Goal: Information Seeking & Learning: Learn about a topic

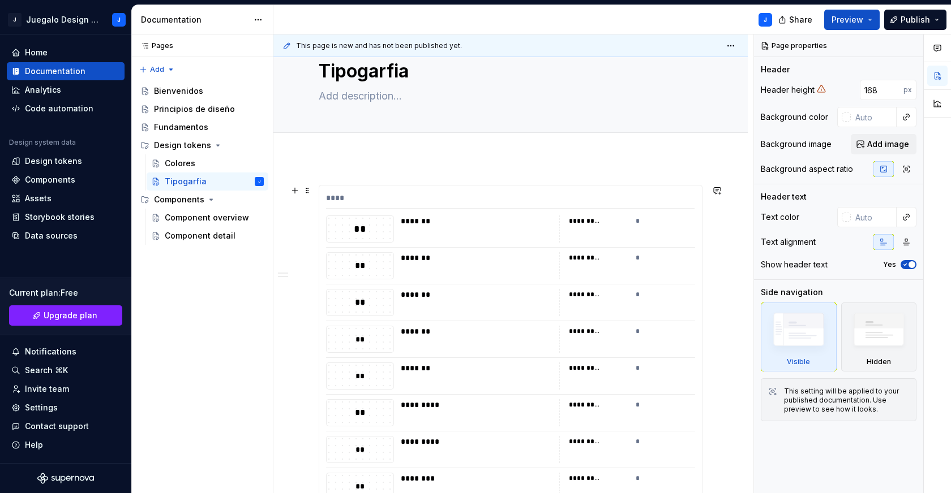
scroll to position [43, 0]
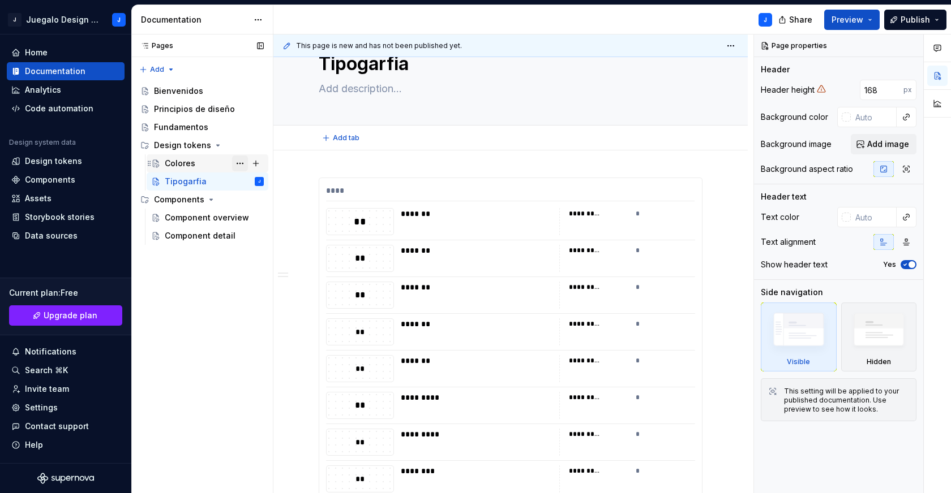
type textarea "*"
click at [39, 49] on div "Home" at bounding box center [36, 52] width 23 height 11
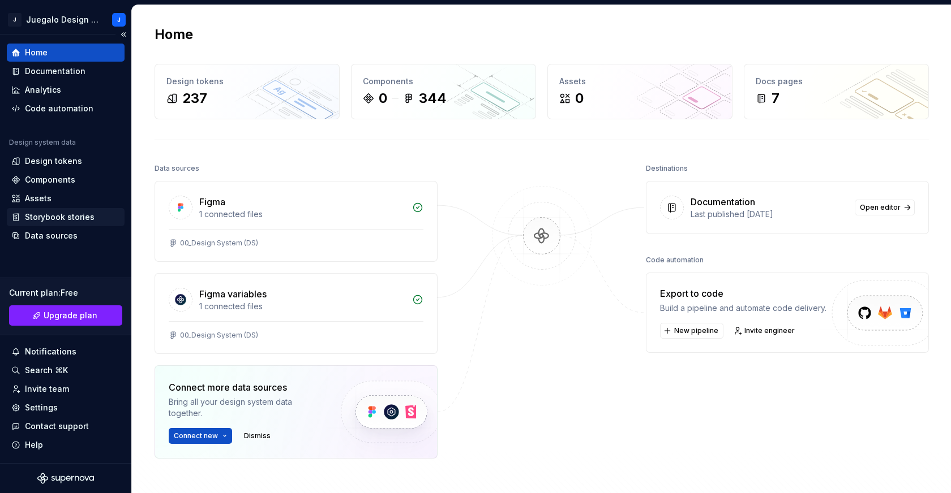
click at [43, 218] on div "Storybook stories" at bounding box center [60, 217] width 70 height 11
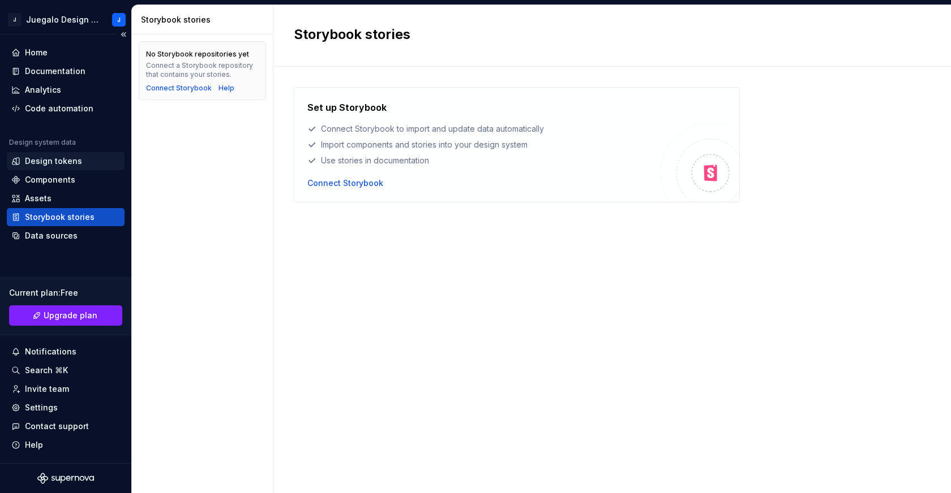
click at [41, 160] on div "Design tokens" at bounding box center [53, 161] width 57 height 11
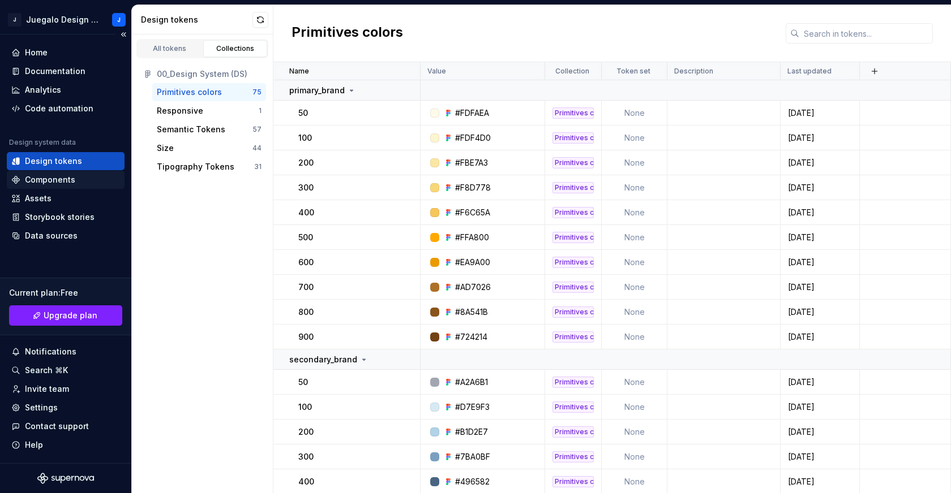
click at [86, 184] on div "Components" at bounding box center [65, 179] width 109 height 11
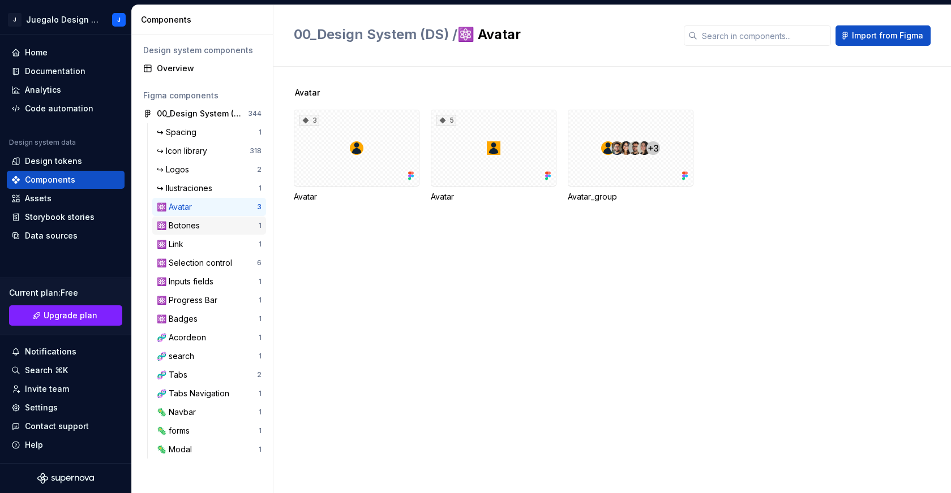
click at [191, 224] on div "⚛️ Botones" at bounding box center [181, 225] width 48 height 11
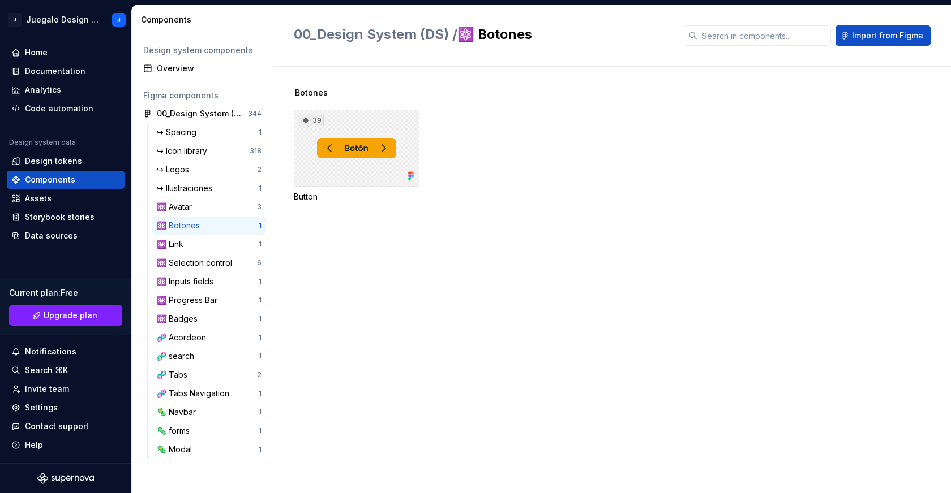
click at [374, 159] on div "39" at bounding box center [357, 148] width 126 height 77
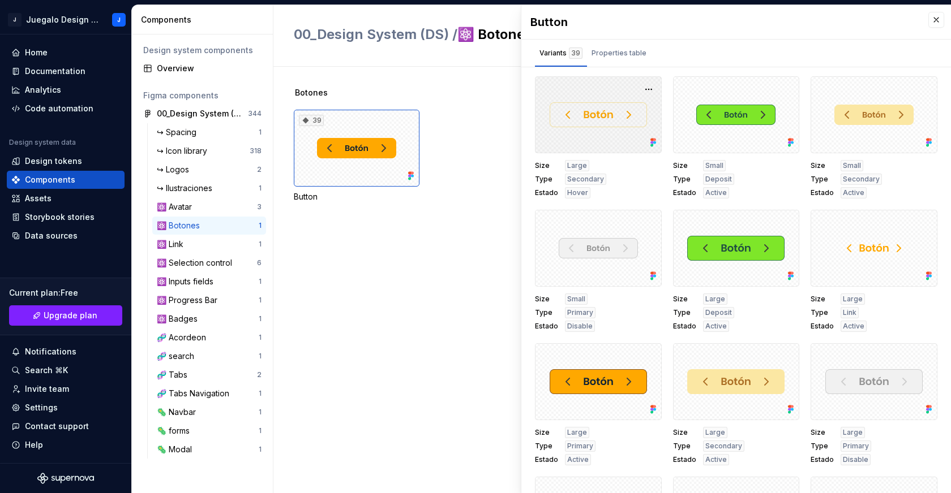
click at [616, 128] on div at bounding box center [598, 114] width 127 height 77
click at [639, 80] on div at bounding box center [598, 114] width 127 height 77
click at [641, 84] on button "button" at bounding box center [649, 89] width 16 height 16
click at [617, 182] on div "Size Large Type Secondary Estado Hover" at bounding box center [598, 179] width 127 height 38
click at [62, 198] on div "Assets" at bounding box center [65, 198] width 109 height 11
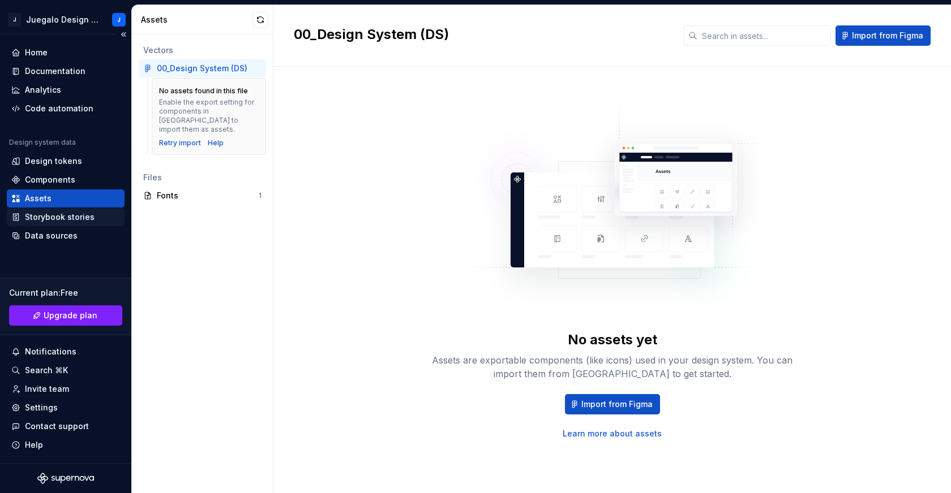
click at [79, 217] on div "Storybook stories" at bounding box center [60, 217] width 70 height 11
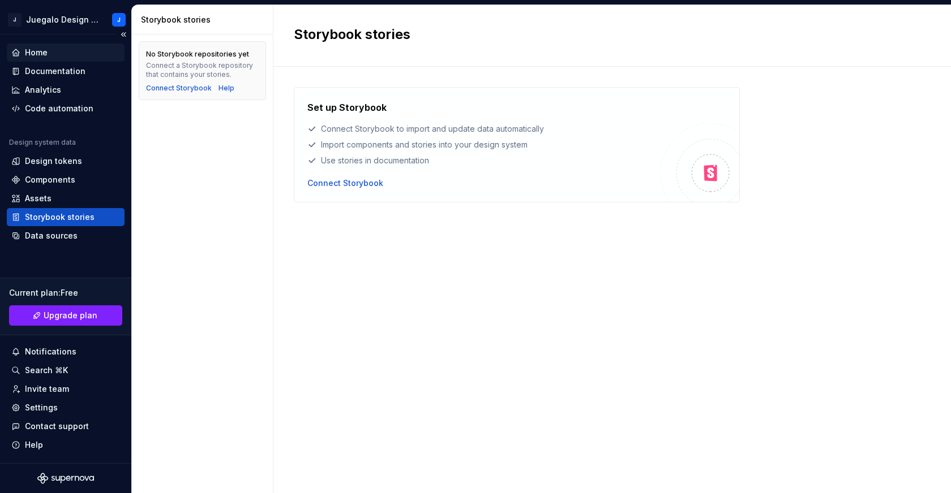
click at [53, 46] on div "Home" at bounding box center [66, 53] width 118 height 18
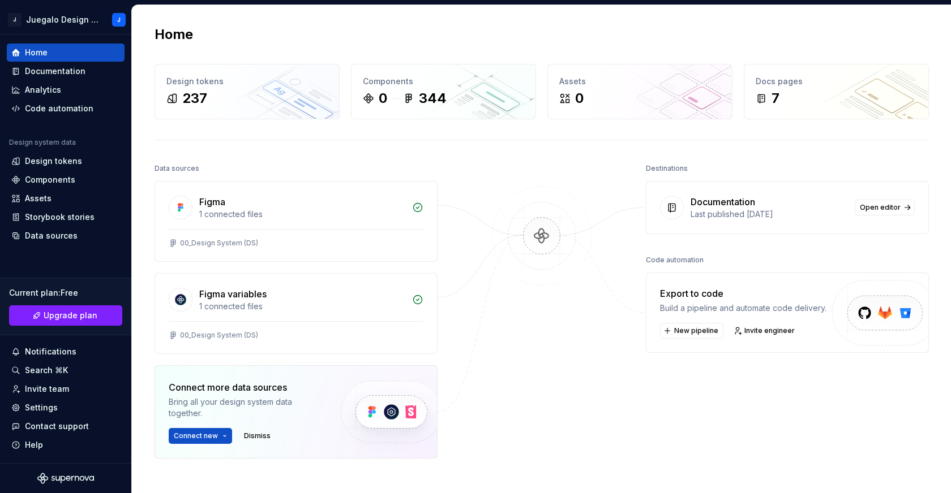
click at [313, 151] on div "Home Design tokens 237 Components 0 344 Assets 0 Docs pages 7 Data sources Figm…" at bounding box center [541, 293] width 815 height 576
click at [548, 152] on div "Home Design tokens 237 Components 0 344 Assets 0 Docs pages 7 Data sources Figm…" at bounding box center [541, 293] width 815 height 576
click at [76, 316] on span "Upgrade plan" at bounding box center [71, 315] width 54 height 11
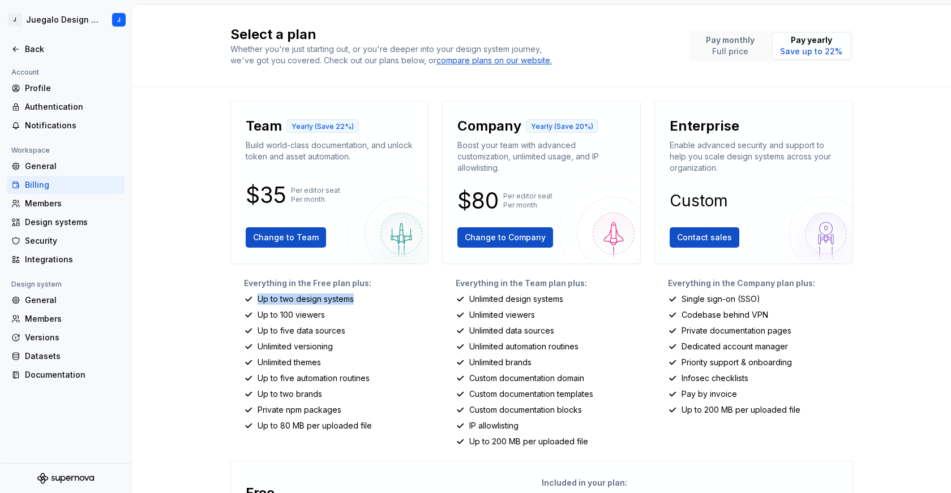
drag, startPoint x: 249, startPoint y: 299, endPoint x: 355, endPoint y: 302, distance: 106.4
click at [355, 302] on div "Up to two design systems" at bounding box center [336, 299] width 185 height 11
click at [24, 47] on div "Back" at bounding box center [65, 49] width 109 height 11
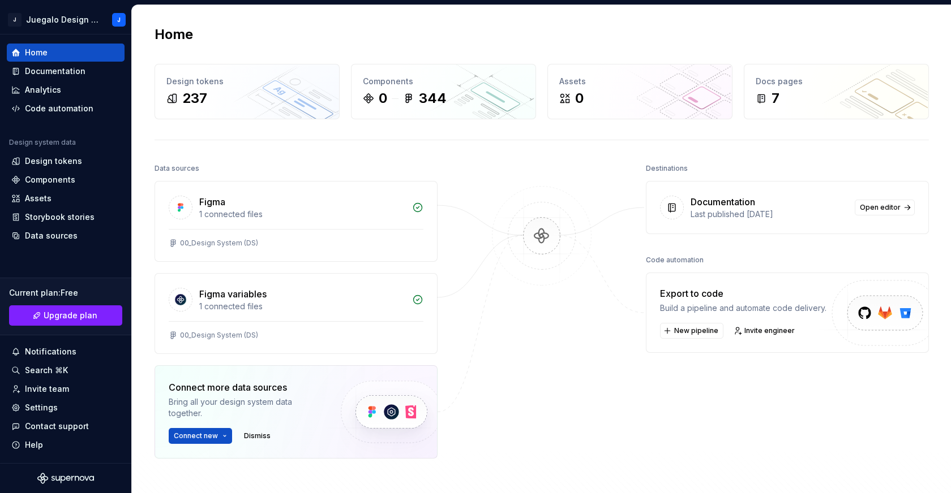
click at [567, 360] on div at bounding box center [541, 338] width 113 height 355
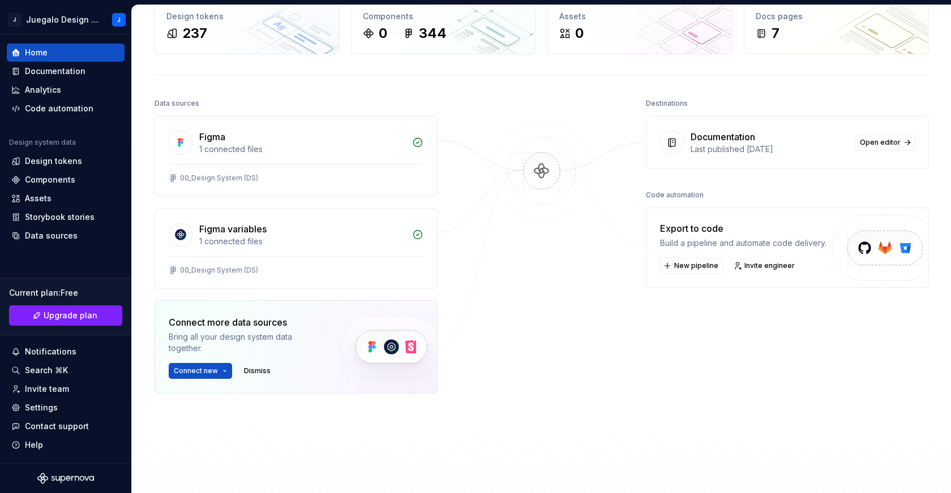
scroll to position [58, 0]
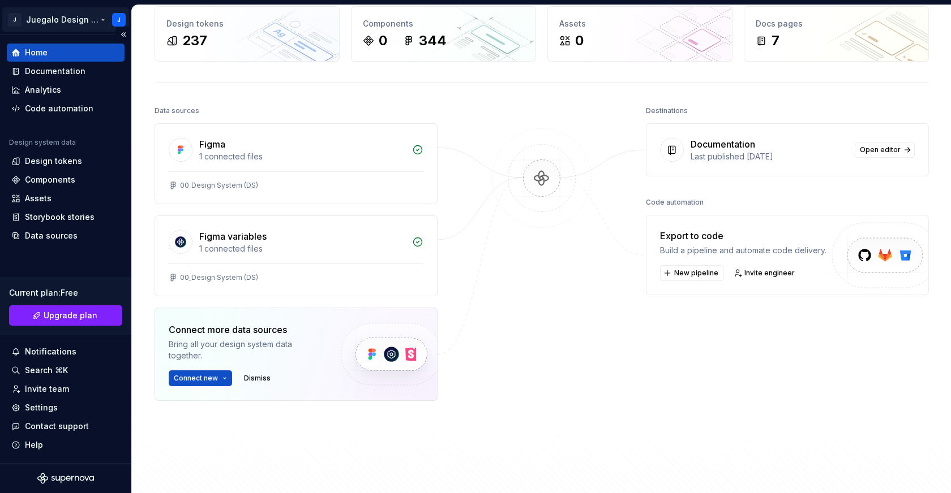
click at [65, 20] on html "J Juegalo Design System J Home Documentation Analytics Code automation Design s…" at bounding box center [475, 246] width 951 height 493
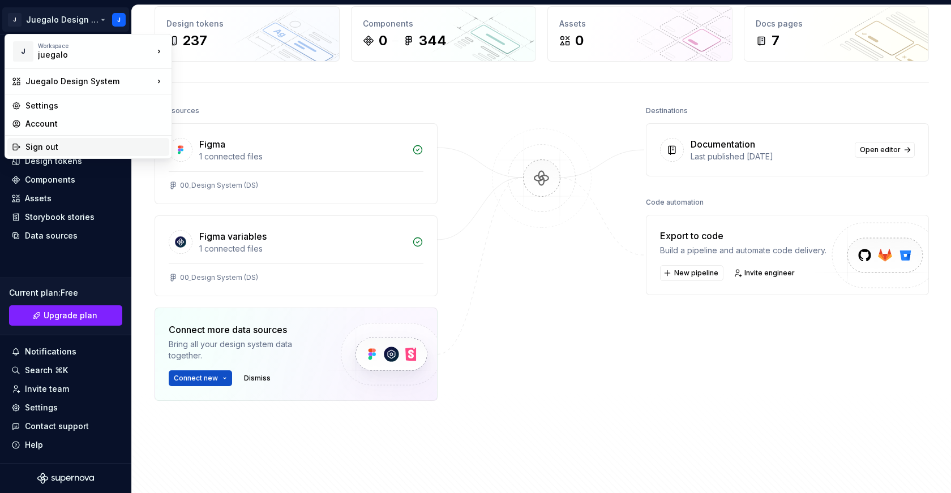
click at [65, 150] on div "Sign out" at bounding box center [94, 146] width 139 height 11
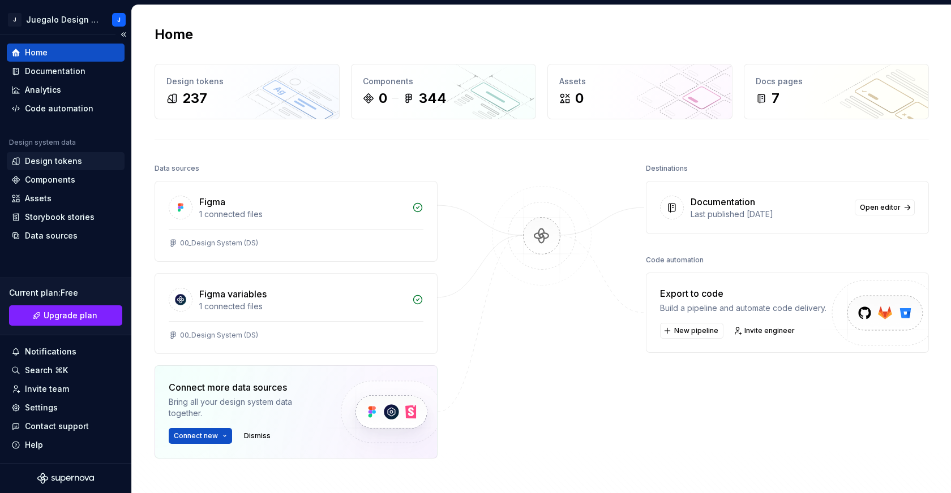
click at [51, 159] on div "Design tokens" at bounding box center [53, 161] width 57 height 11
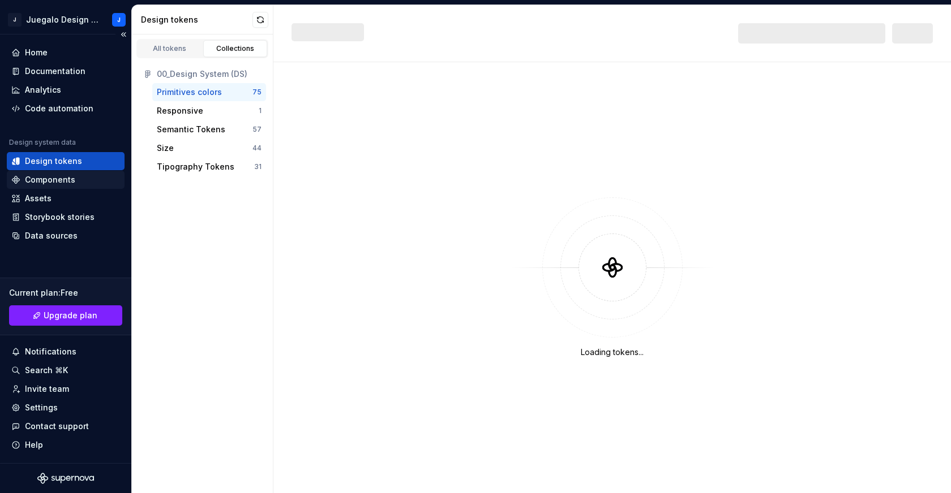
click at [55, 181] on div "Components" at bounding box center [50, 179] width 50 height 11
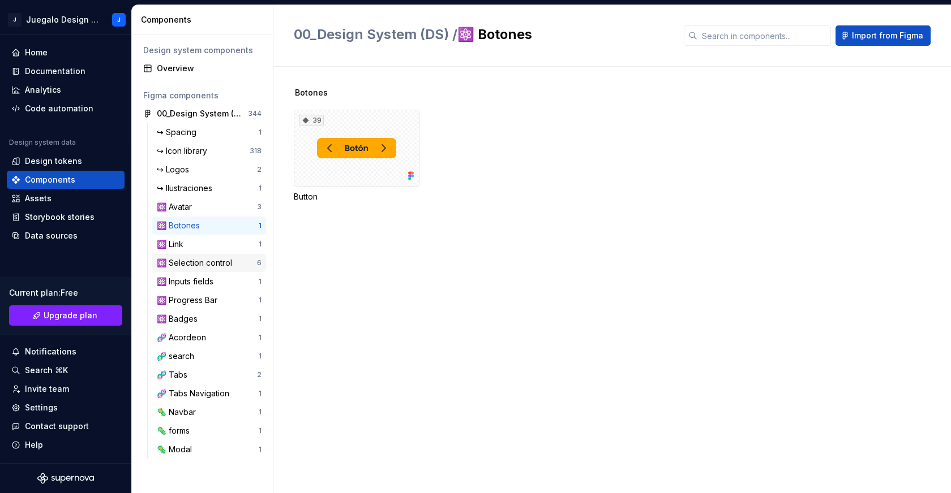
click at [162, 260] on div "⚛️ Selection control" at bounding box center [197, 262] width 80 height 11
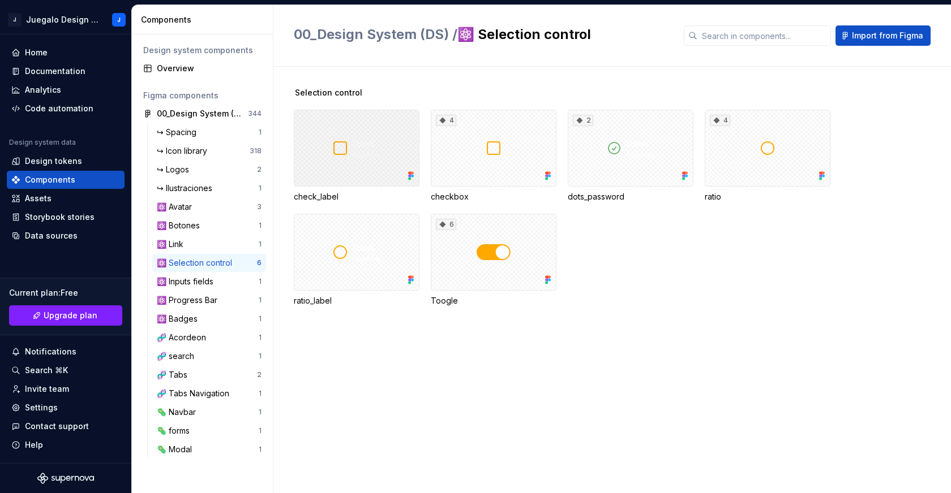
click at [383, 160] on div at bounding box center [357, 148] width 126 height 77
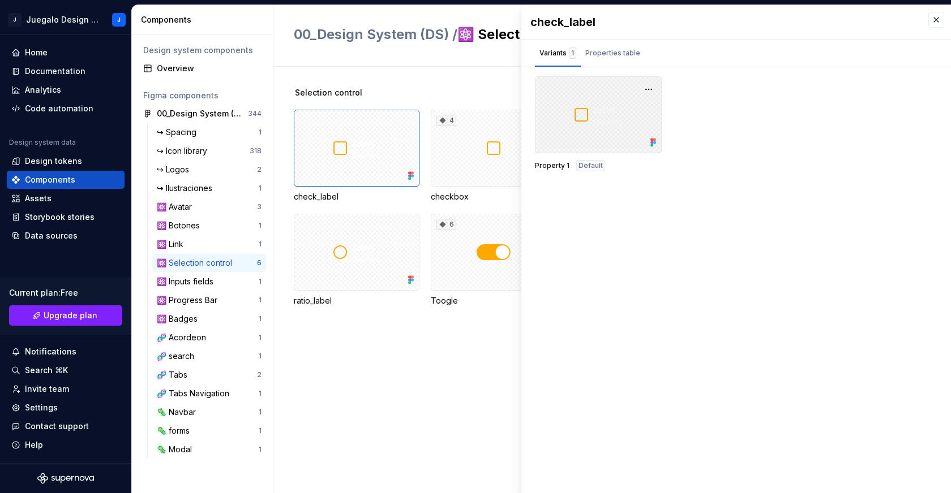
click at [597, 119] on div at bounding box center [598, 114] width 127 height 77
click at [935, 20] on button "button" at bounding box center [936, 20] width 16 height 16
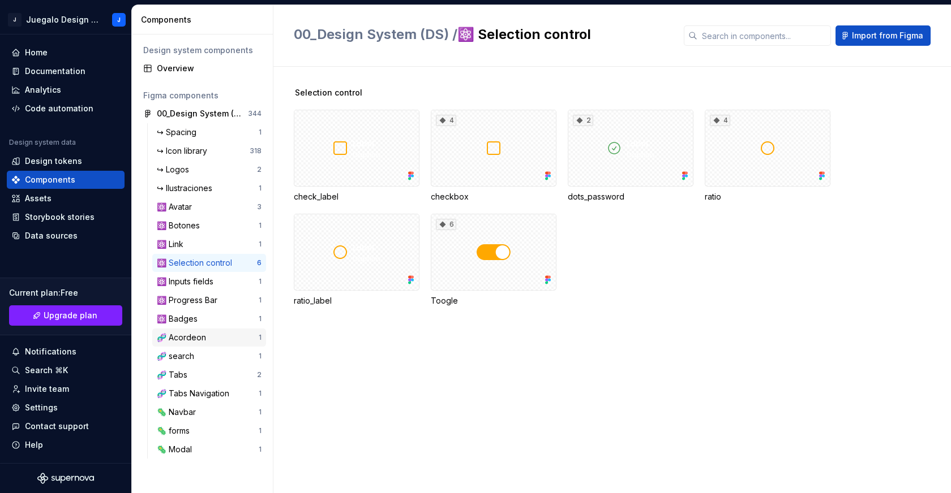
click at [197, 334] on div "🧬 Acordeon" at bounding box center [184, 337] width 54 height 11
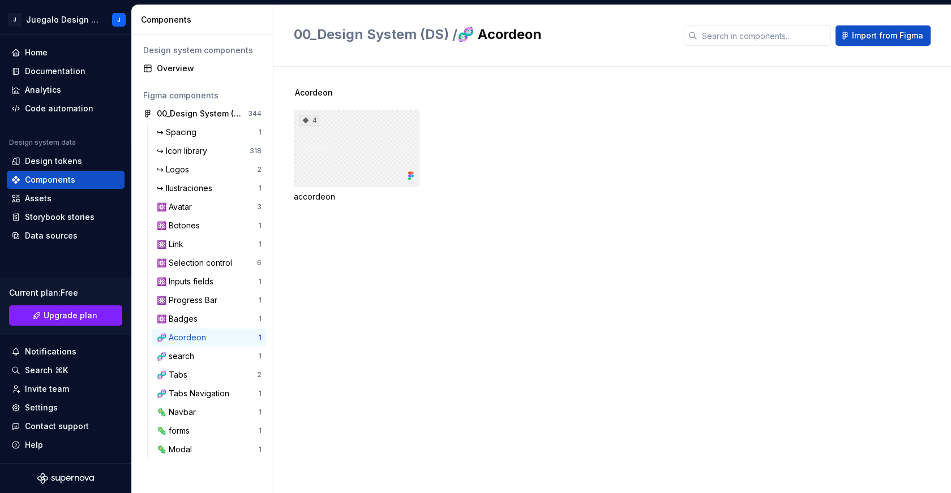
click at [381, 167] on div "4" at bounding box center [357, 148] width 126 height 77
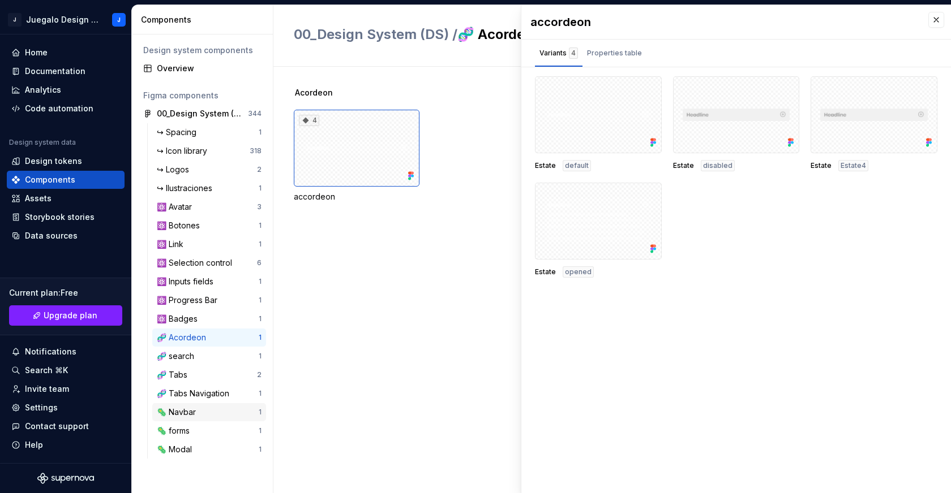
click at [204, 415] on div "🦠 Navbar" at bounding box center [208, 412] width 102 height 11
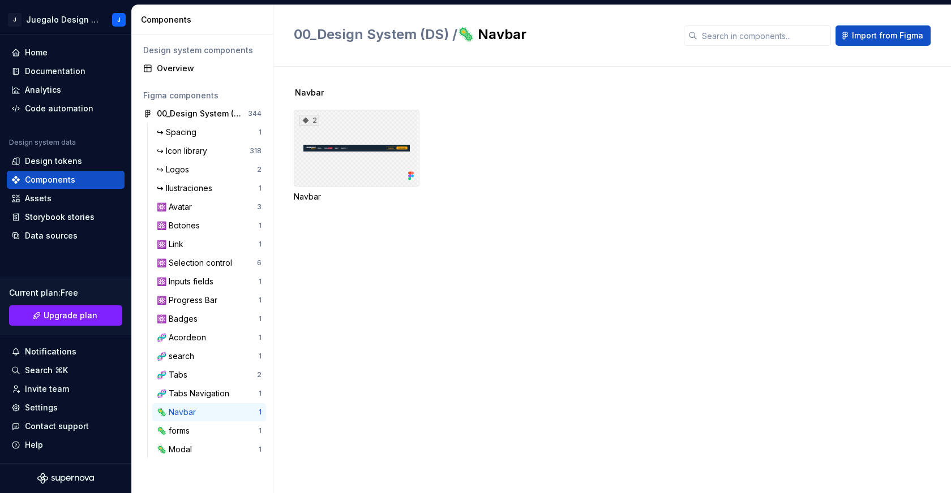
click at [364, 178] on div "2" at bounding box center [357, 148] width 126 height 77
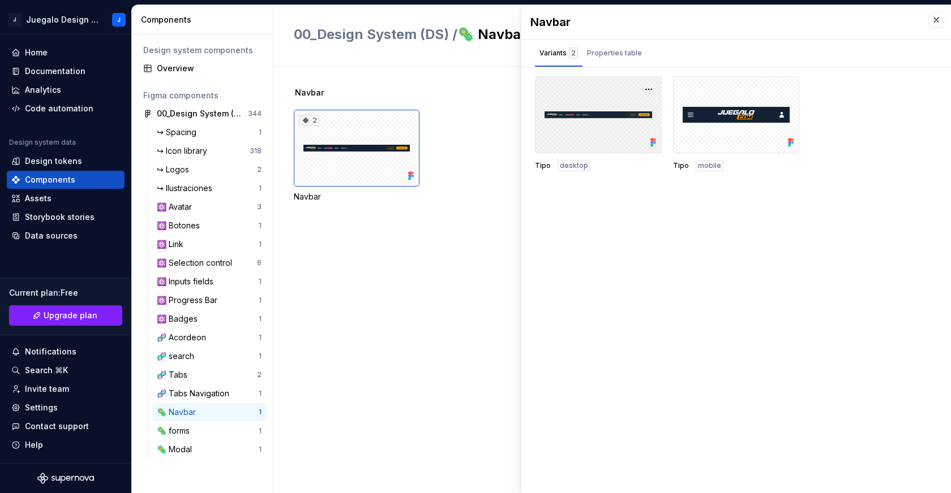
click at [613, 128] on div at bounding box center [598, 114] width 127 height 77
click at [744, 130] on div at bounding box center [736, 114] width 127 height 77
click at [583, 138] on div at bounding box center [598, 114] width 127 height 77
click at [589, 133] on div at bounding box center [598, 114] width 127 height 77
click at [589, 132] on div at bounding box center [598, 114] width 127 height 77
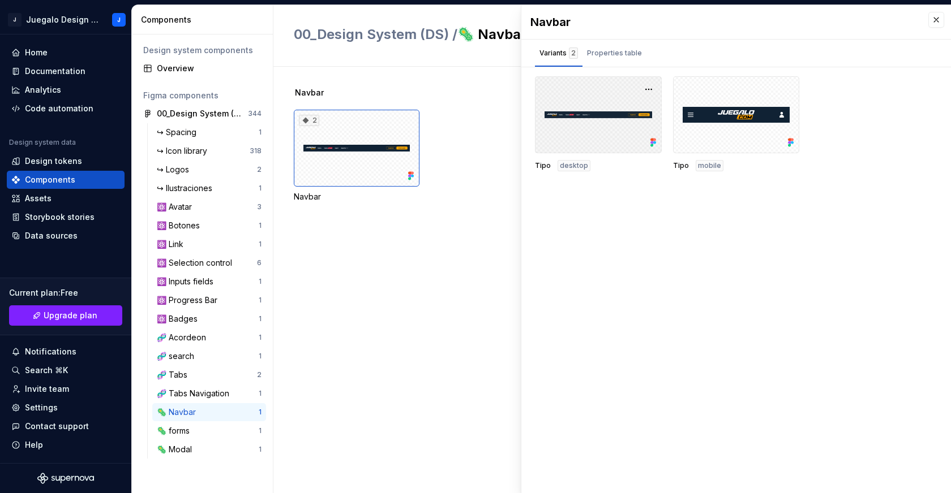
click at [592, 112] on div at bounding box center [598, 114] width 127 height 77
click at [604, 140] on div at bounding box center [598, 114] width 127 height 77
click at [605, 146] on div at bounding box center [598, 114] width 127 height 77
drag, startPoint x: 605, startPoint y: 146, endPoint x: 623, endPoint y: 120, distance: 31.4
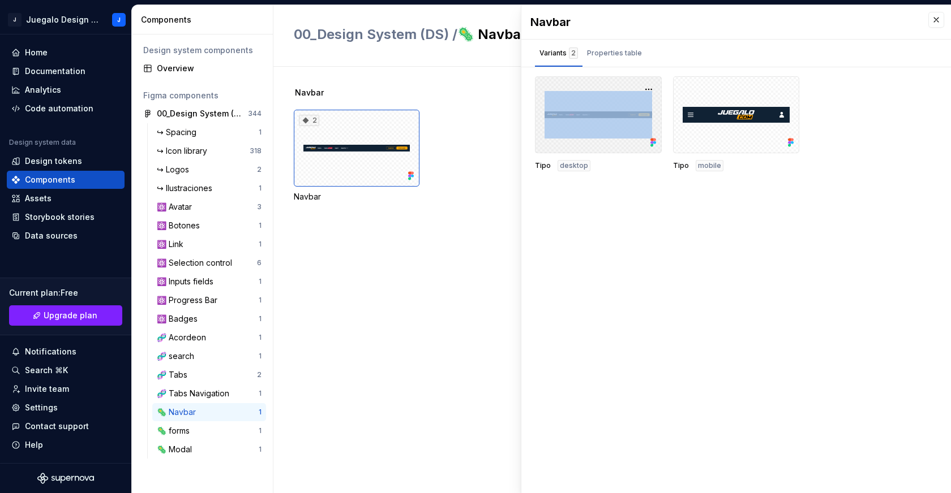
click at [605, 147] on div at bounding box center [598, 114] width 127 height 77
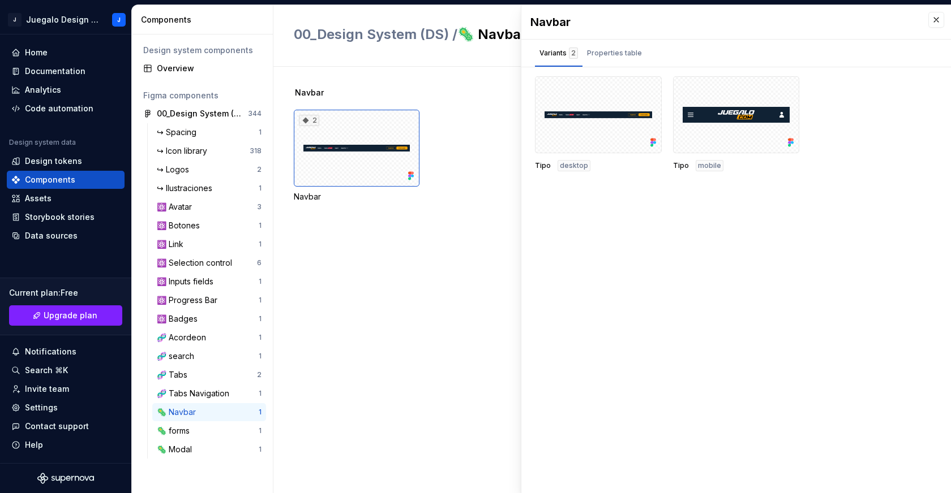
click at [724, 154] on div "Tipo mobile" at bounding box center [736, 123] width 127 height 95
click at [724, 143] on div at bounding box center [736, 114] width 127 height 77
click at [938, 16] on button "button" at bounding box center [936, 20] width 16 height 16
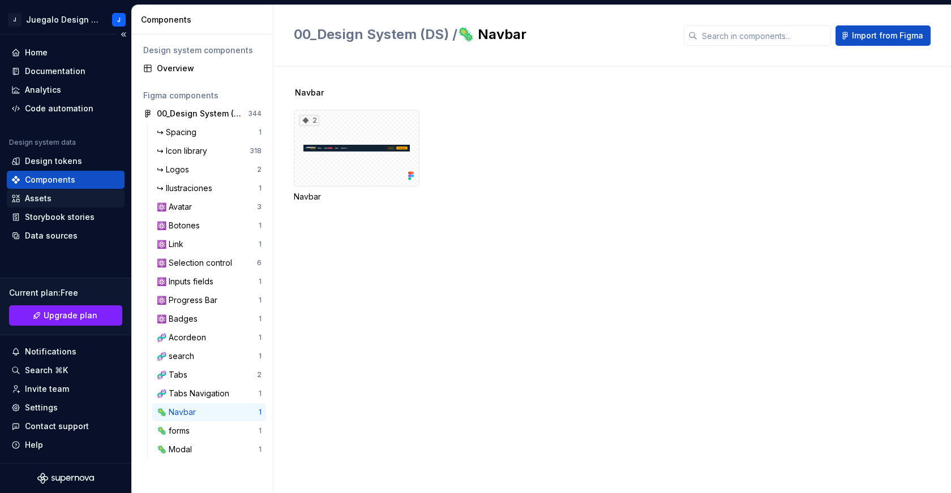
click at [68, 196] on div "Assets" at bounding box center [65, 198] width 109 height 11
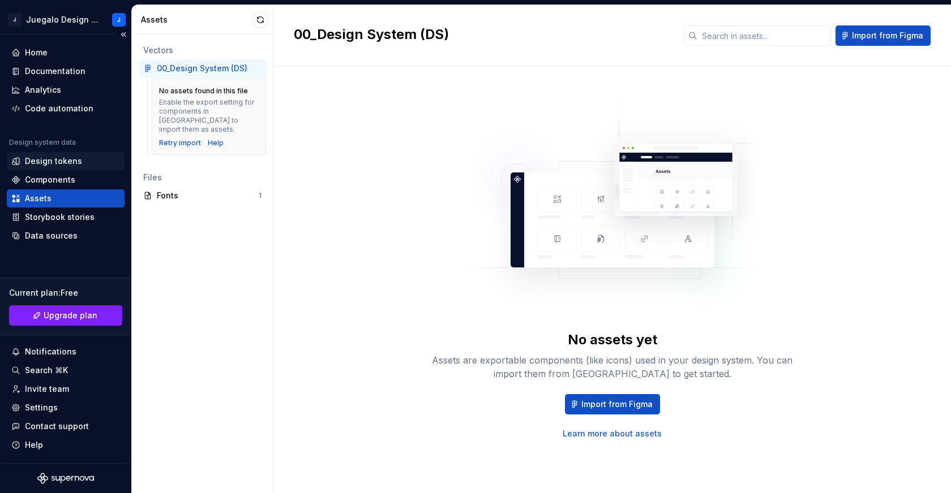
click at [59, 160] on div "Design tokens" at bounding box center [53, 161] width 57 height 11
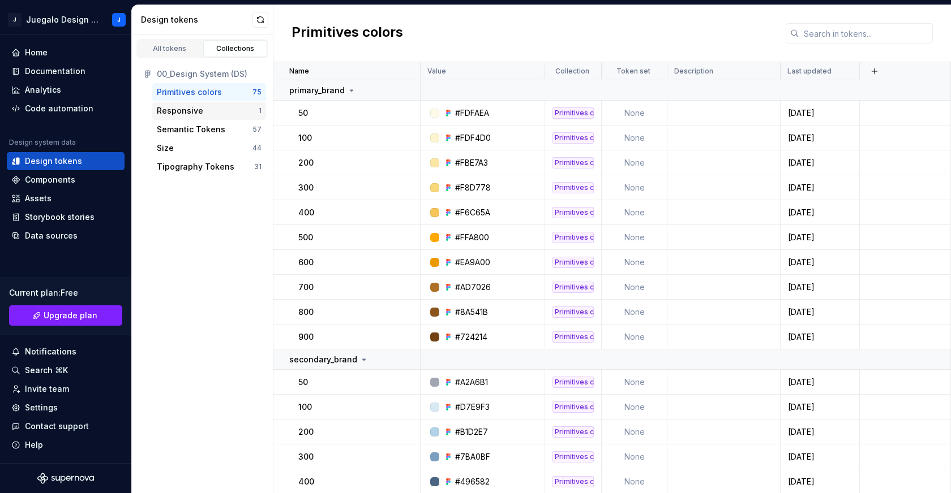
click at [199, 110] on div "Responsive" at bounding box center [180, 110] width 46 height 11
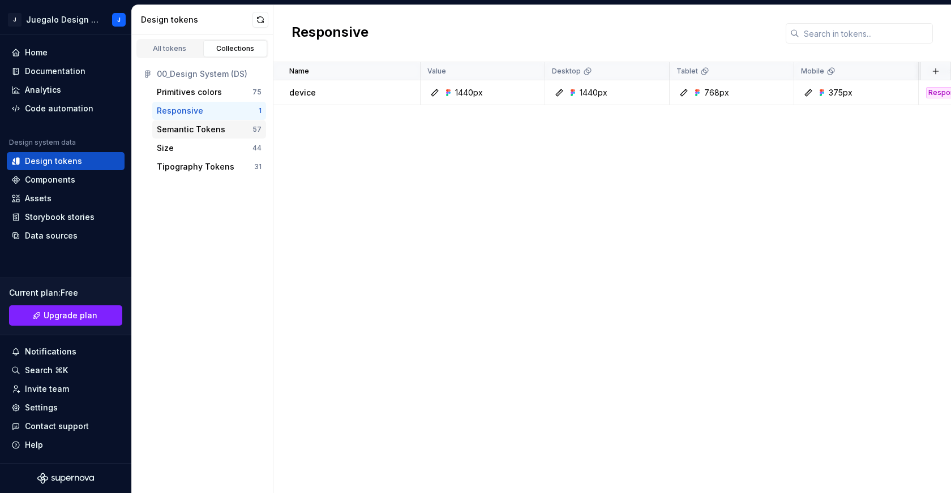
click at [205, 126] on div "Semantic Tokens" at bounding box center [191, 129] width 68 height 11
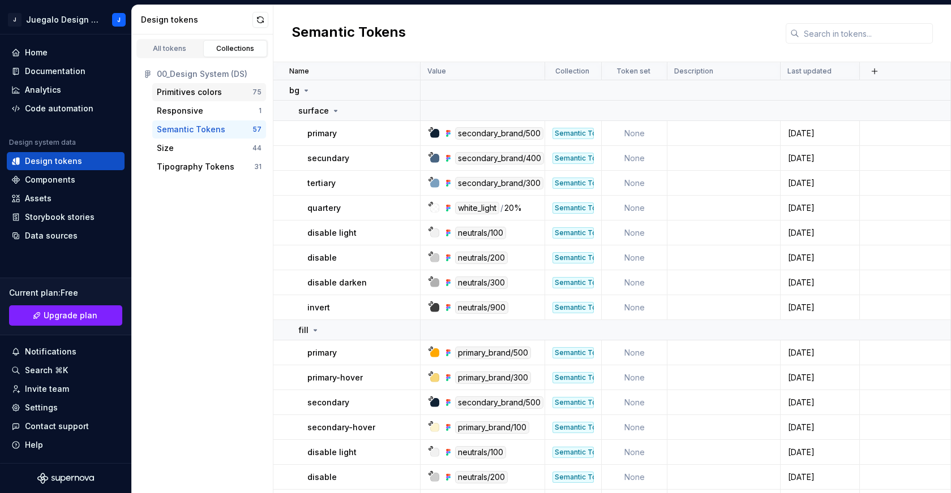
click at [205, 95] on div "Primitives colors" at bounding box center [189, 92] width 65 height 11
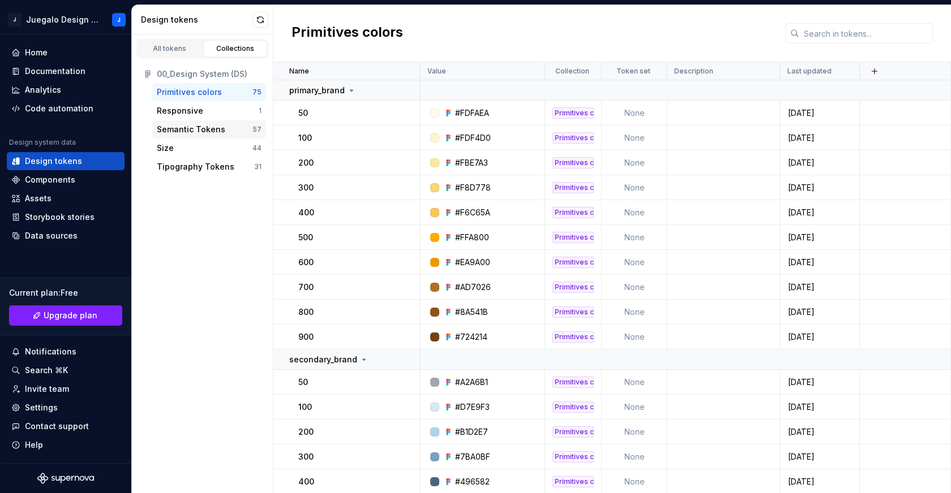
click at [190, 127] on div "Semantic Tokens" at bounding box center [191, 129] width 68 height 11
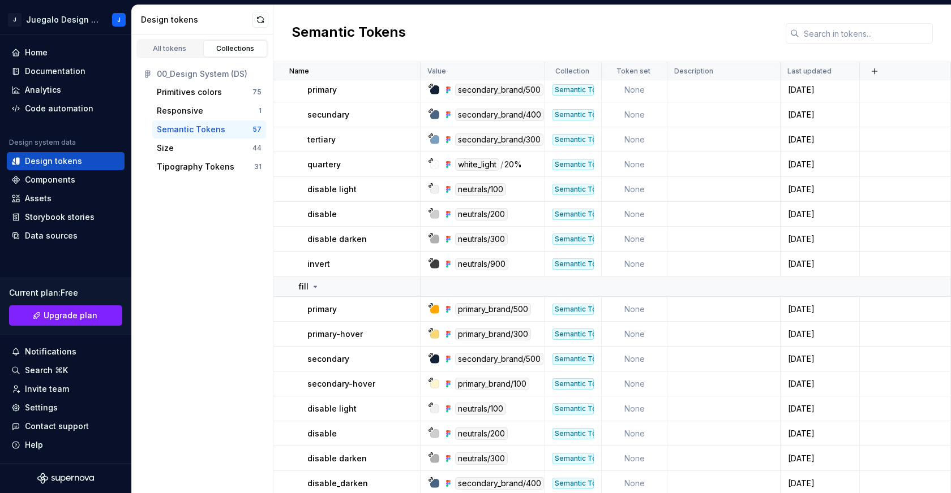
scroll to position [50, 0]
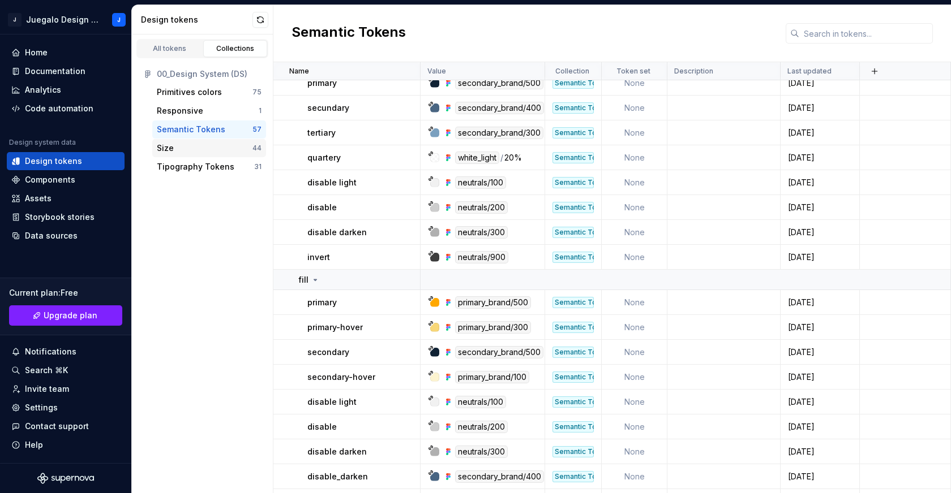
click at [194, 152] on div "Size" at bounding box center [205, 148] width 96 height 11
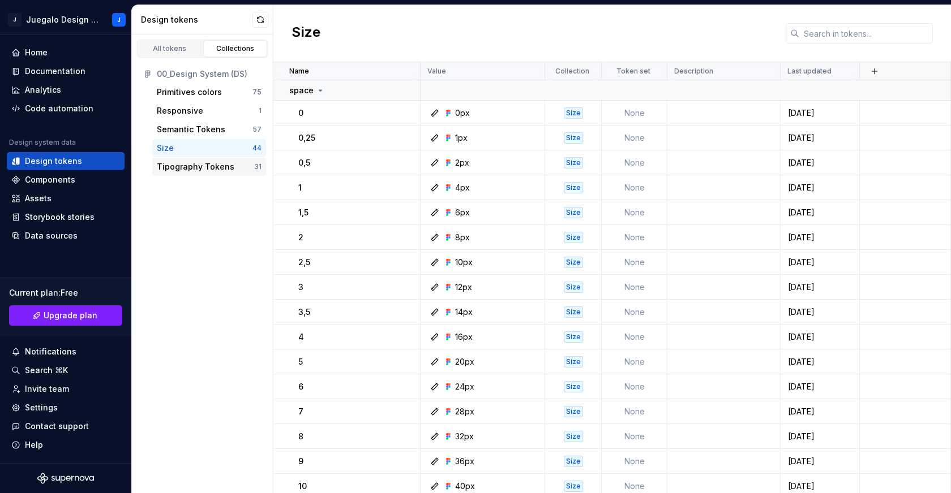
click at [200, 173] on div "Tipography Tokens 31" at bounding box center [209, 167] width 114 height 18
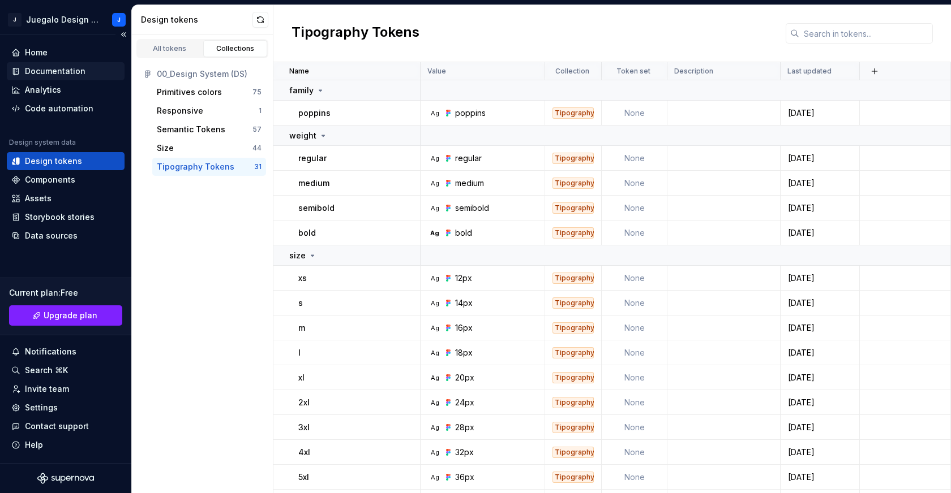
click at [44, 73] on div "Documentation" at bounding box center [55, 71] width 61 height 11
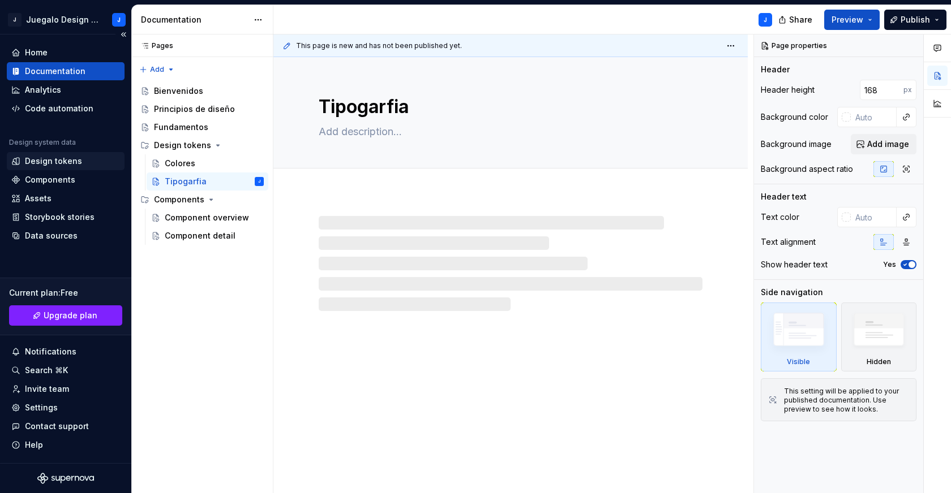
click at [59, 162] on div "Design tokens" at bounding box center [53, 161] width 57 height 11
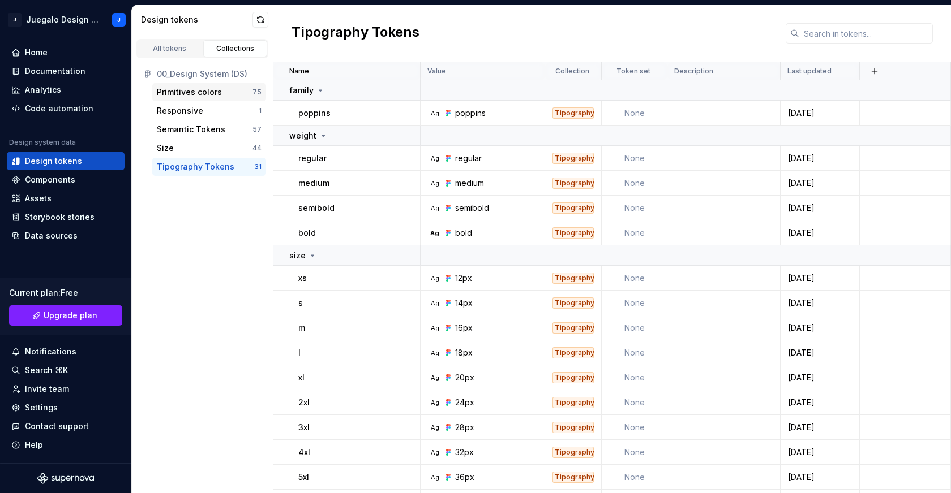
click at [197, 97] on div "Primitives colors" at bounding box center [189, 92] width 65 height 11
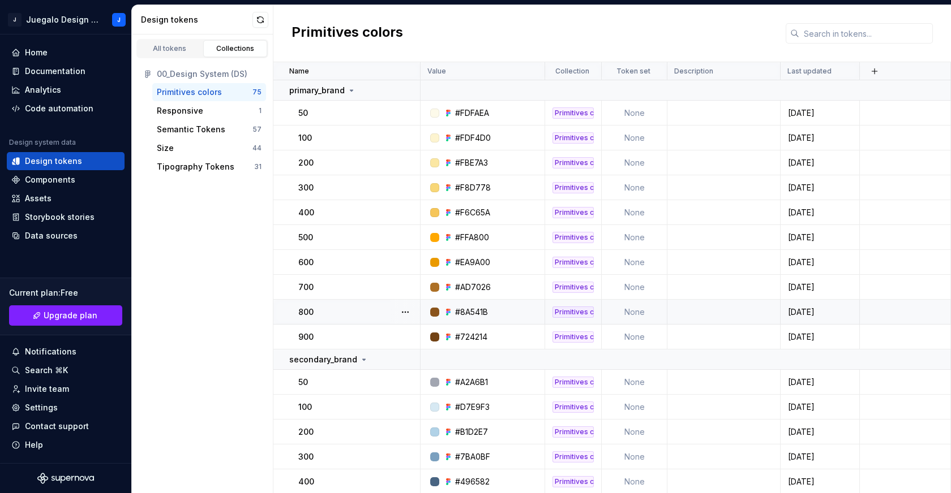
scroll to position [23, 0]
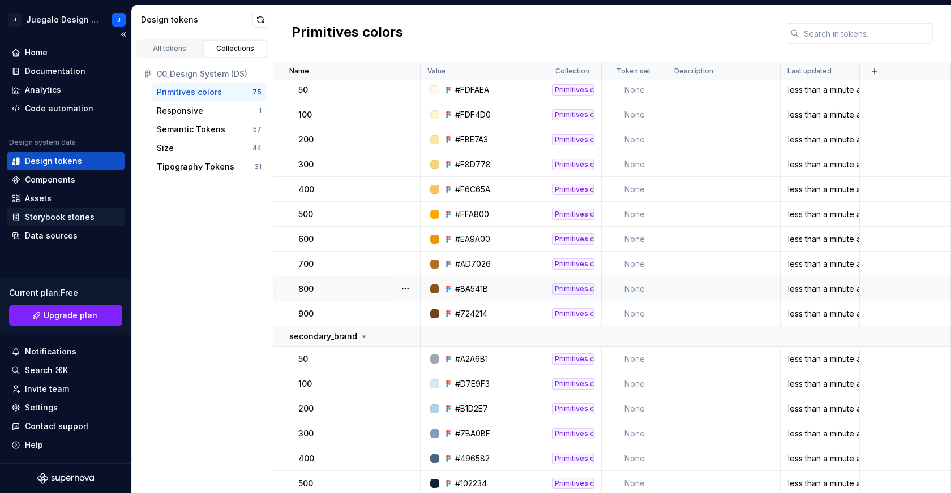
click at [87, 215] on div "Storybook stories" at bounding box center [60, 217] width 70 height 11
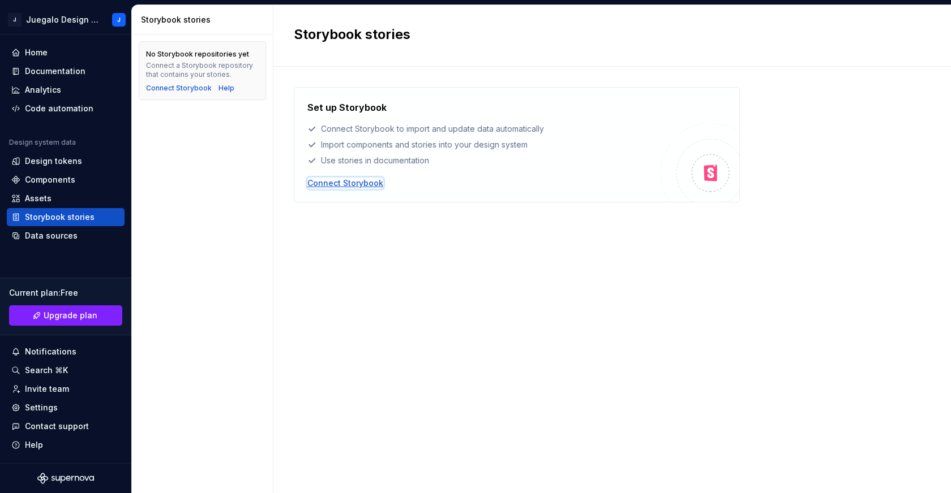
click at [340, 182] on div "Connect Storybook" at bounding box center [345, 183] width 76 height 11
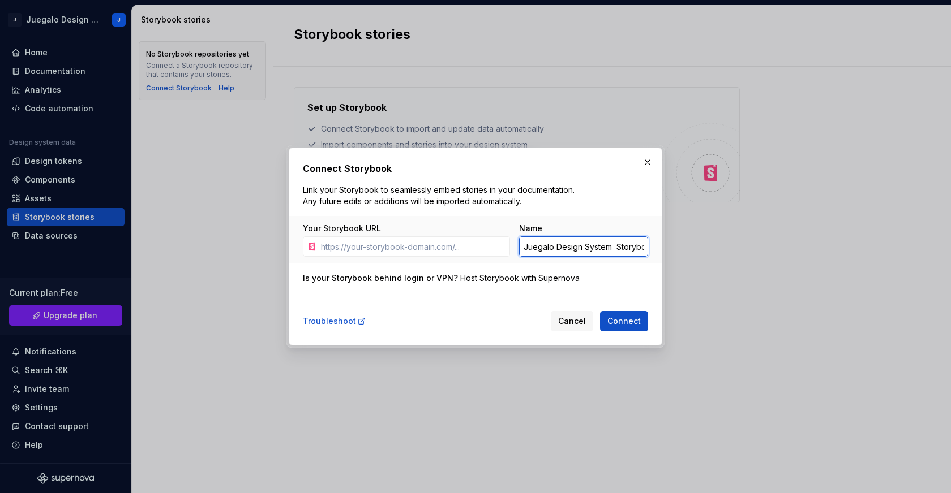
scroll to position [0, 11]
drag, startPoint x: 522, startPoint y: 248, endPoint x: 647, endPoint y: 245, distance: 125.7
click at [647, 245] on input "Juegalo Design System Storybook" at bounding box center [583, 247] width 129 height 20
click at [498, 304] on div "Connect Storybook Link your Storybook to seamlessly embed stories in your docum…" at bounding box center [475, 247] width 345 height 170
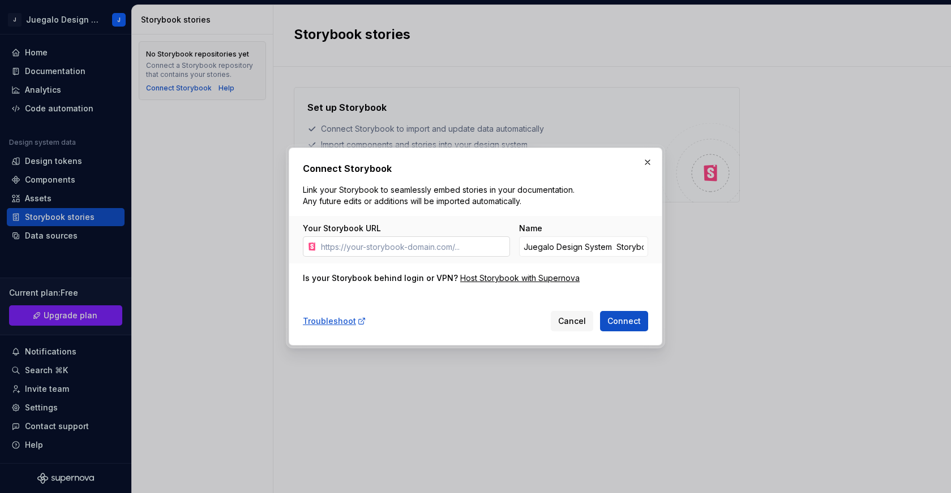
click at [384, 247] on input "Your Storybook URL" at bounding box center [413, 247] width 194 height 20
click at [573, 321] on span "Cancel" at bounding box center [572, 321] width 28 height 11
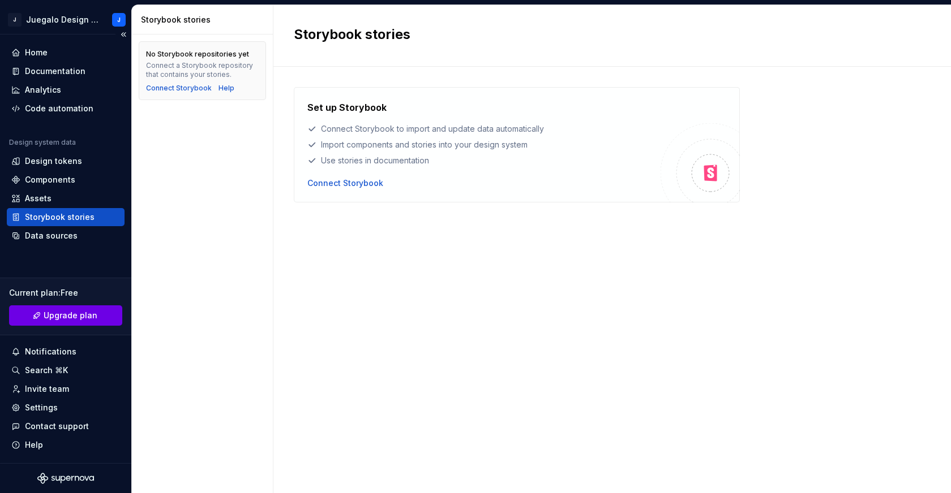
click at [66, 315] on span "Upgrade plan" at bounding box center [71, 315] width 54 height 11
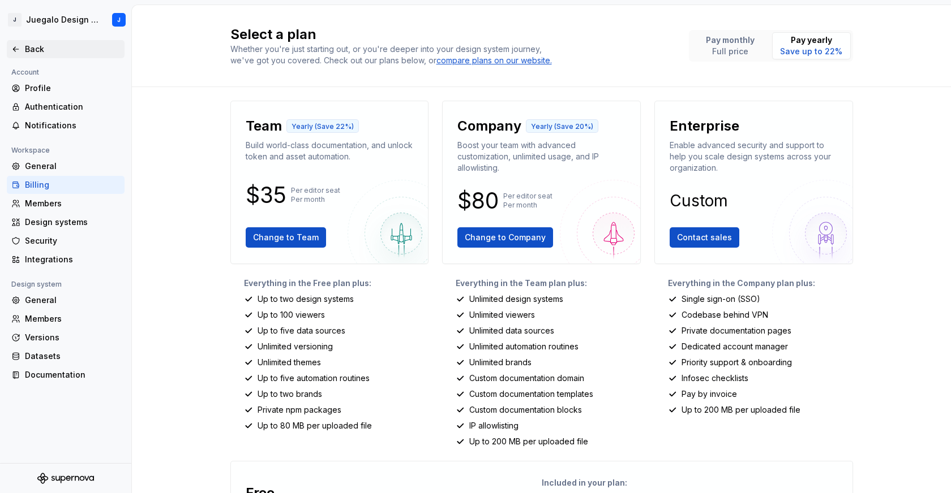
click at [37, 49] on div "Back" at bounding box center [72, 49] width 95 height 11
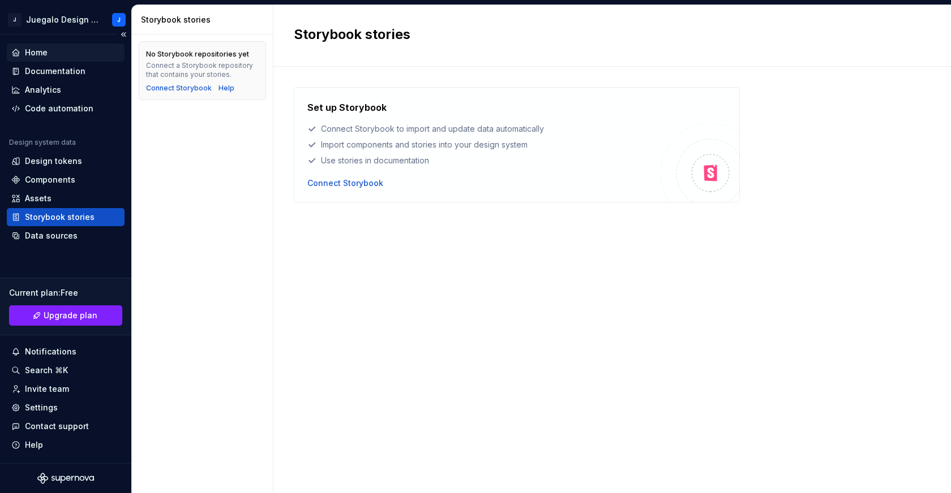
click at [45, 45] on div "Home" at bounding box center [66, 53] width 118 height 18
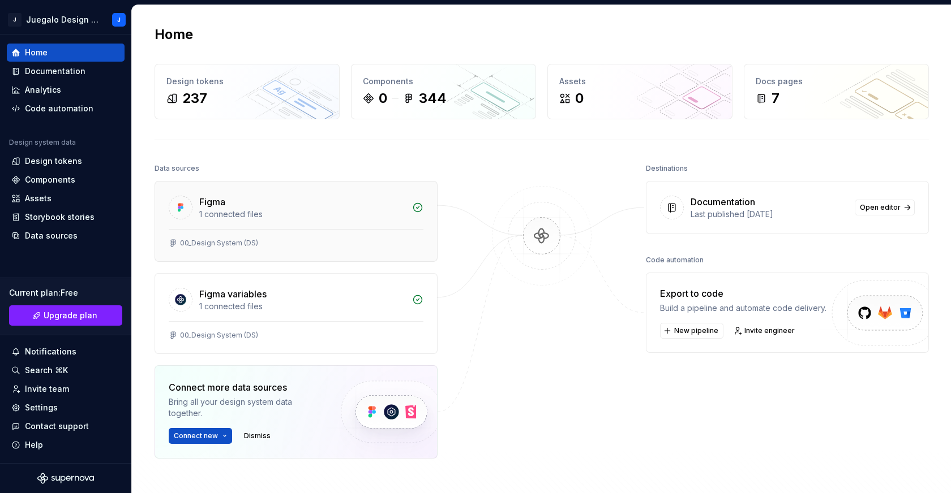
click at [319, 200] on div "Figma" at bounding box center [302, 202] width 206 height 14
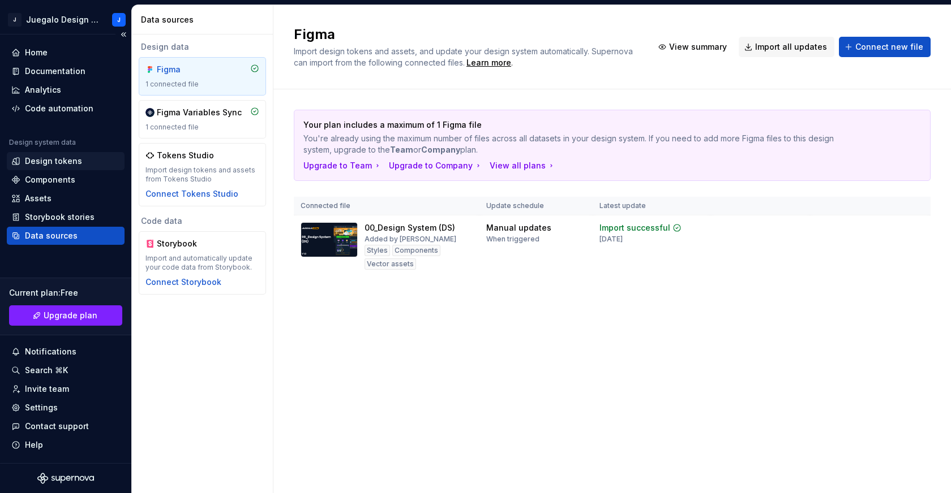
click at [66, 165] on div "Design tokens" at bounding box center [53, 161] width 57 height 11
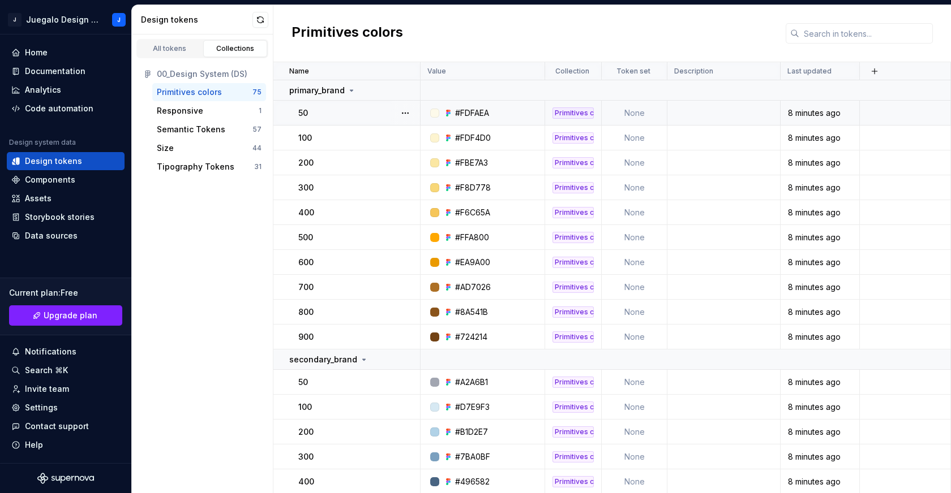
click at [577, 112] on div "Primitives colors" at bounding box center [572, 113] width 41 height 11
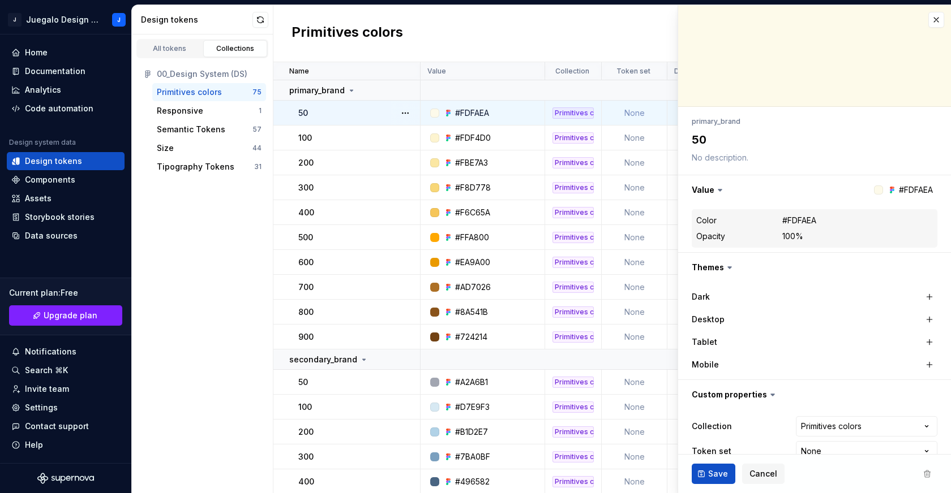
click at [527, 108] on div "#FDFAEA" at bounding box center [486, 113] width 116 height 11
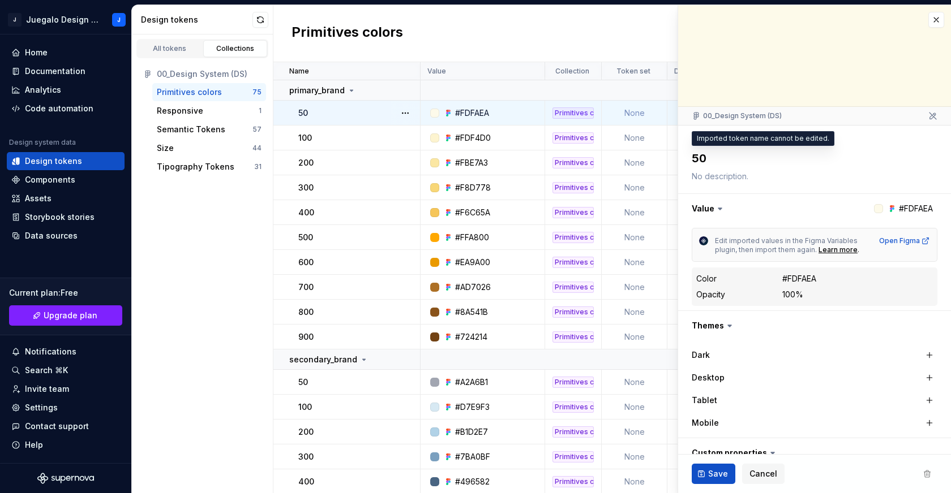
type textarea "*"
click at [928, 16] on button "button" at bounding box center [936, 20] width 16 height 16
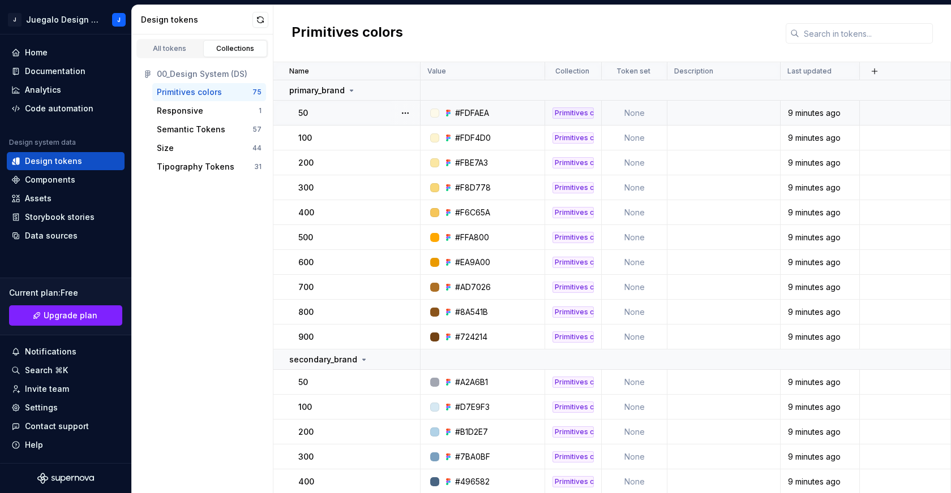
click at [201, 254] on div "All tokens Collections 00_Design System (DS) Primitives colors 75 Responsive 1 …" at bounding box center [202, 264] width 141 height 459
click at [231, 242] on div "All tokens Collections 00_Design System (DS) Primitives colors 75 Responsive 1 …" at bounding box center [202, 264] width 141 height 459
